Goal: Task Accomplishment & Management: Use online tool/utility

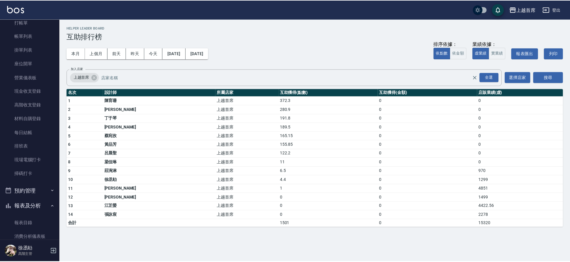
scroll to position [25, 0]
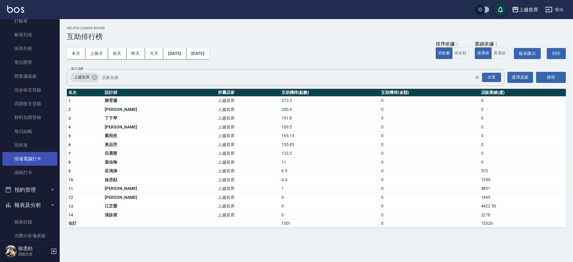
click at [44, 160] on link "現場電腦打卡" at bounding box center [29, 159] width 55 height 14
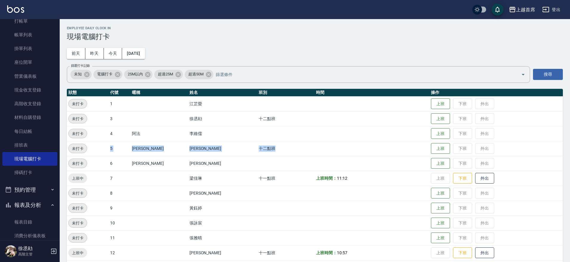
drag, startPoint x: 95, startPoint y: 147, endPoint x: 418, endPoint y: 147, distance: 322.9
click at [418, 147] on tr "未打卡 5 Molly[PERSON_NAME] [PERSON_NAME] 十二點班 上班 下班 外出" at bounding box center [315, 148] width 496 height 15
click at [440, 150] on button "上班" at bounding box center [440, 149] width 19 height 10
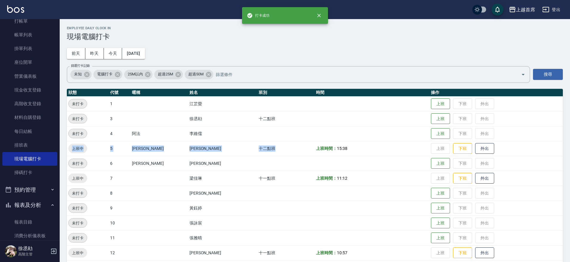
click at [111, 147] on td "5" at bounding box center [120, 148] width 22 height 15
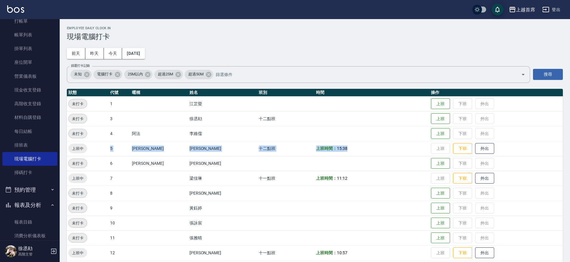
drag, startPoint x: 100, startPoint y: 146, endPoint x: 363, endPoint y: 149, distance: 263.0
click at [363, 149] on tr "上班中 5 [PERSON_NAME] [PERSON_NAME]二點班 上班時間： 15:38 上班 下班 外出" at bounding box center [315, 148] width 496 height 15
click at [426, 44] on div "Employee Daily Clock In 現場電腦打卡 [DATE] [DATE] [DATE] [DATE] 篩選打卡記錄 未知 電腦打卡 25M以內…" at bounding box center [315, 225] width 510 height 413
